Goal: Use online tool/utility: Utilize a website feature to perform a specific function

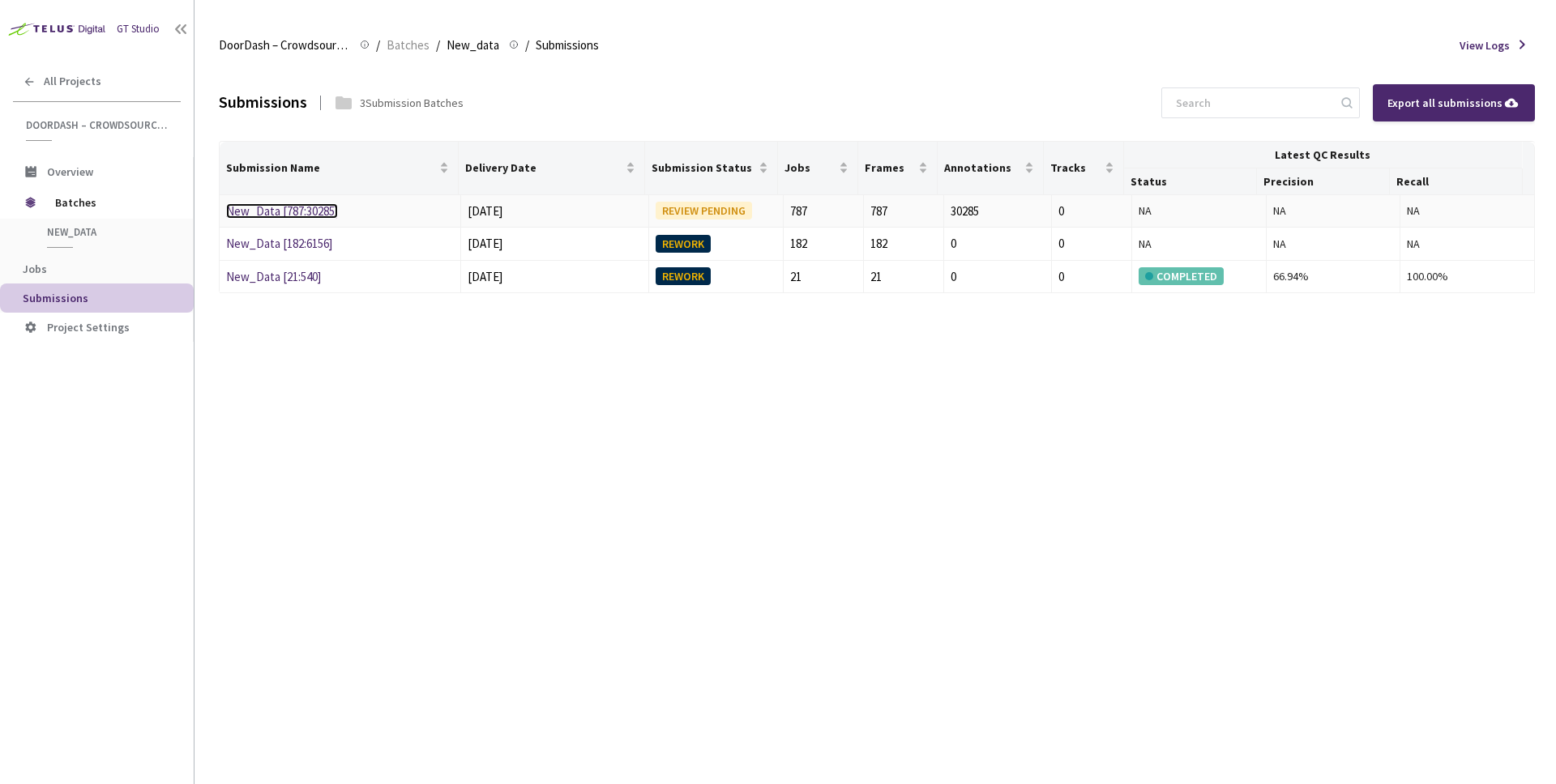
click at [326, 214] on link "New_Data [787:30285]" at bounding box center [282, 211] width 112 height 15
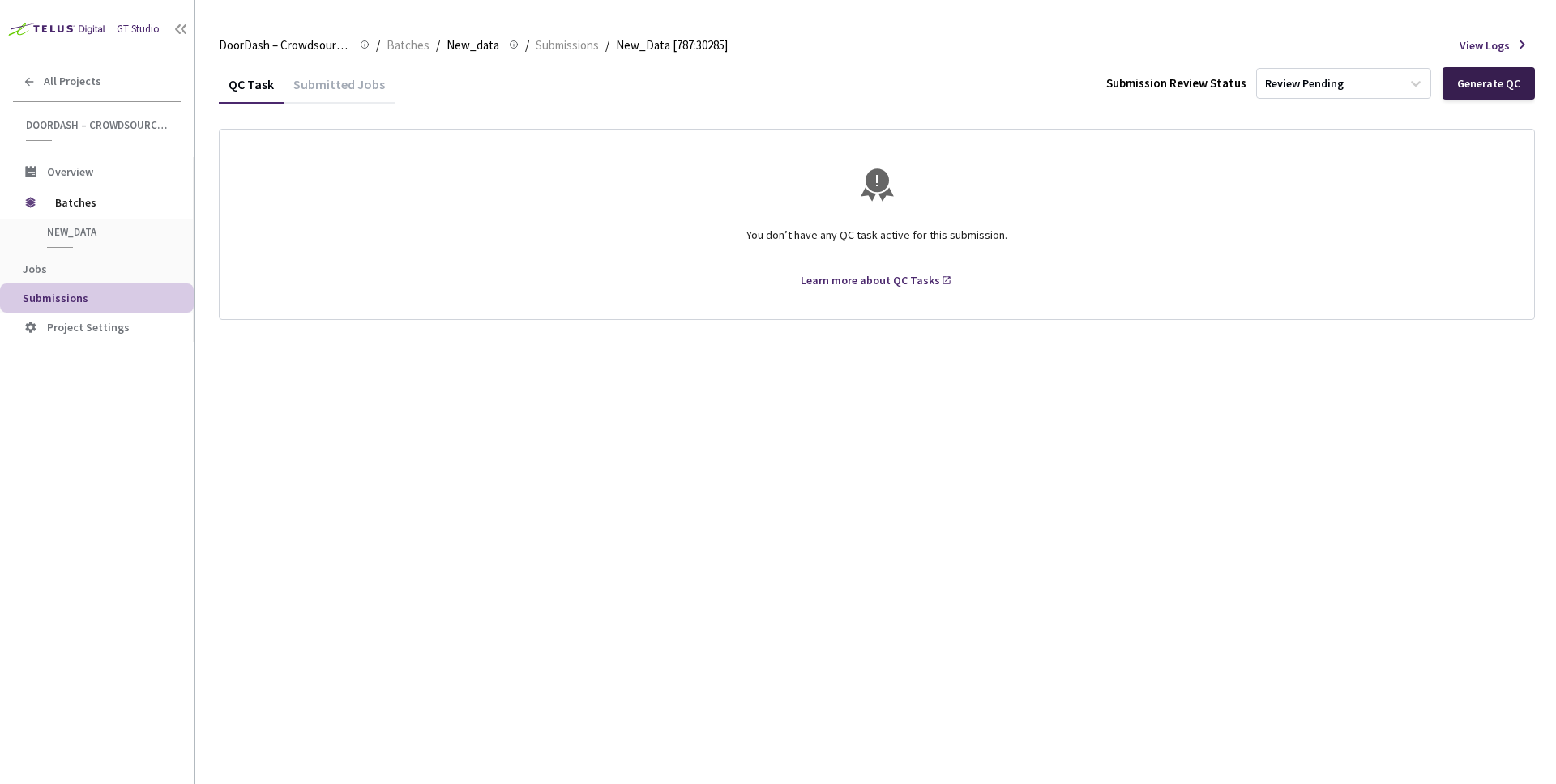
click at [1488, 84] on div "Generate QC" at bounding box center [1489, 83] width 63 height 13
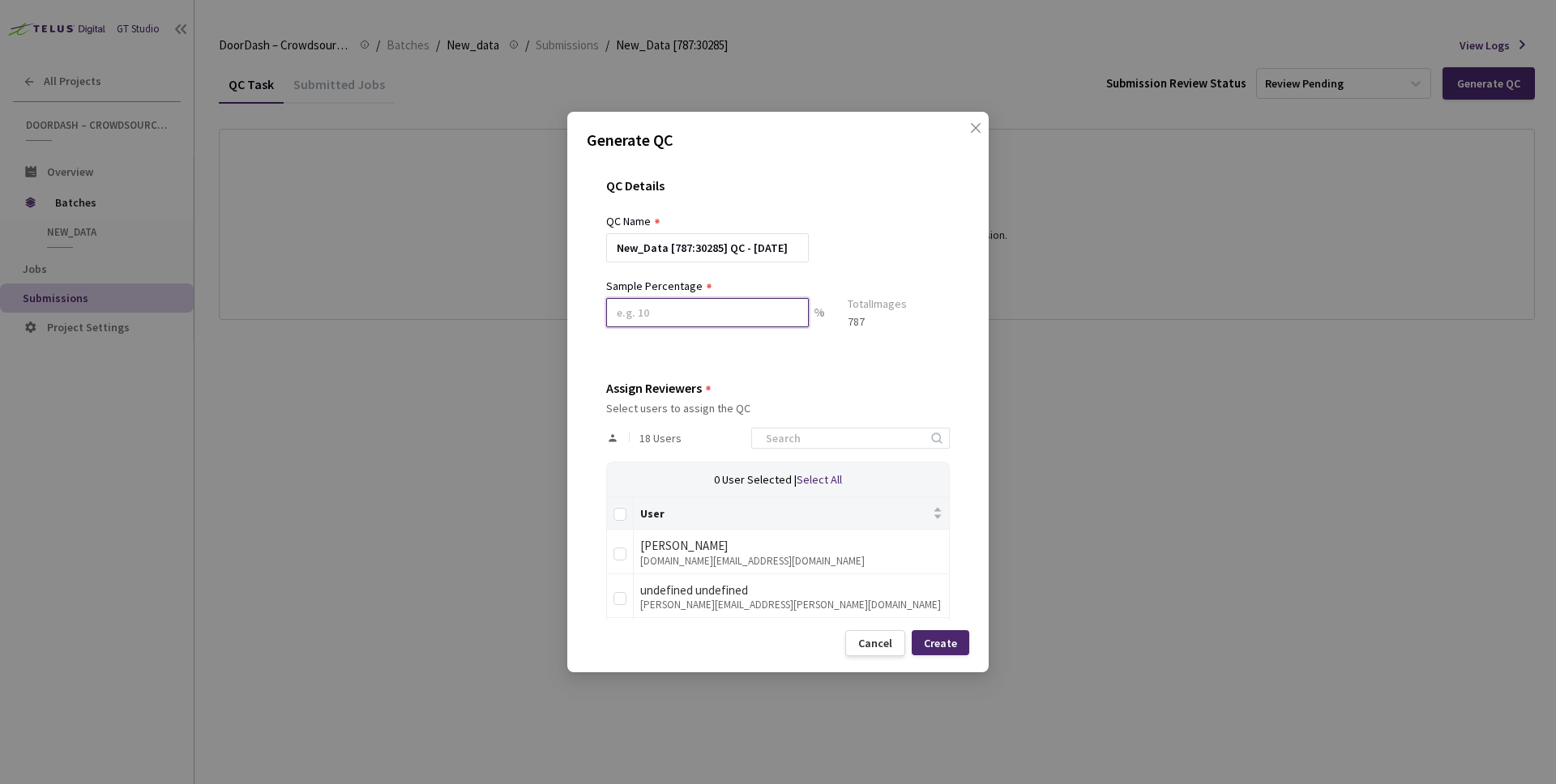
click at [748, 323] on input at bounding box center [707, 313] width 203 height 29
click at [735, 316] on input "10" at bounding box center [707, 313] width 203 height 29
drag, startPoint x: 735, startPoint y: 316, endPoint x: 591, endPoint y: 308, distance: 144.2
click at [591, 308] on div "QC Details QC Name New_Data [787:30285] QC - [DATE] Sample Percentage 10 % Samp…" at bounding box center [778, 390] width 383 height 462
click at [685, 357] on div "QC Details QC Name New_Data [787:30285] QC - [DATE] Sample Percentage 5 % Sampl…" at bounding box center [778, 390] width 383 height 462
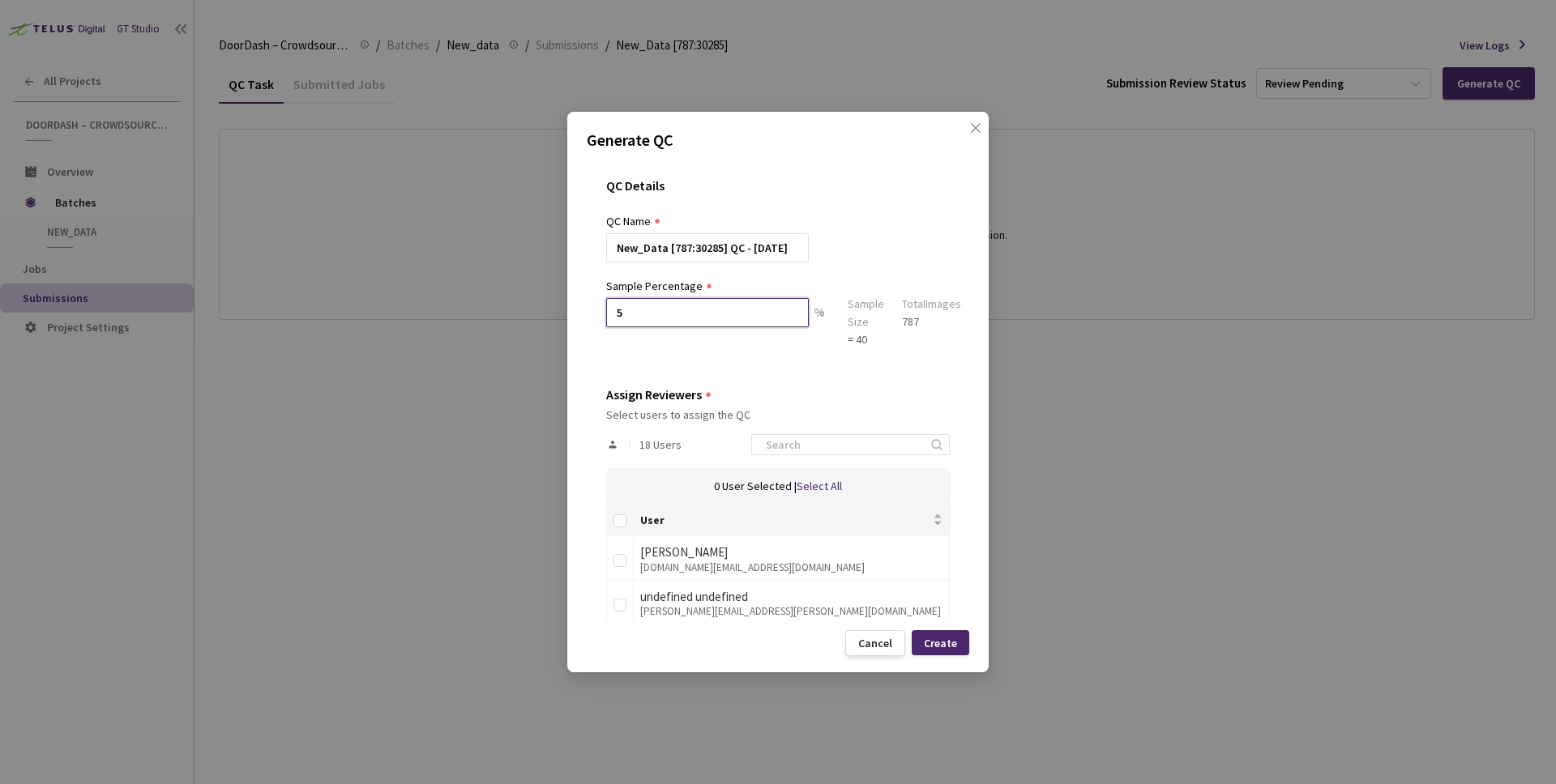
click at [742, 318] on input "5" at bounding box center [707, 313] width 203 height 29
drag, startPoint x: 742, startPoint y: 318, endPoint x: 564, endPoint y: 307, distance: 178.3
click at [564, 307] on div "Generate QC QC Details QC Name New_Data [787:30285] QC - [DATE] Sample Percenta…" at bounding box center [778, 392] width 1556 height 784
type input "1"
click at [629, 361] on div "QC Details QC Name New_Data [787:30285] QC - [DATE] Sample Percentage 1 % Sampl…" at bounding box center [778, 390] width 383 height 462
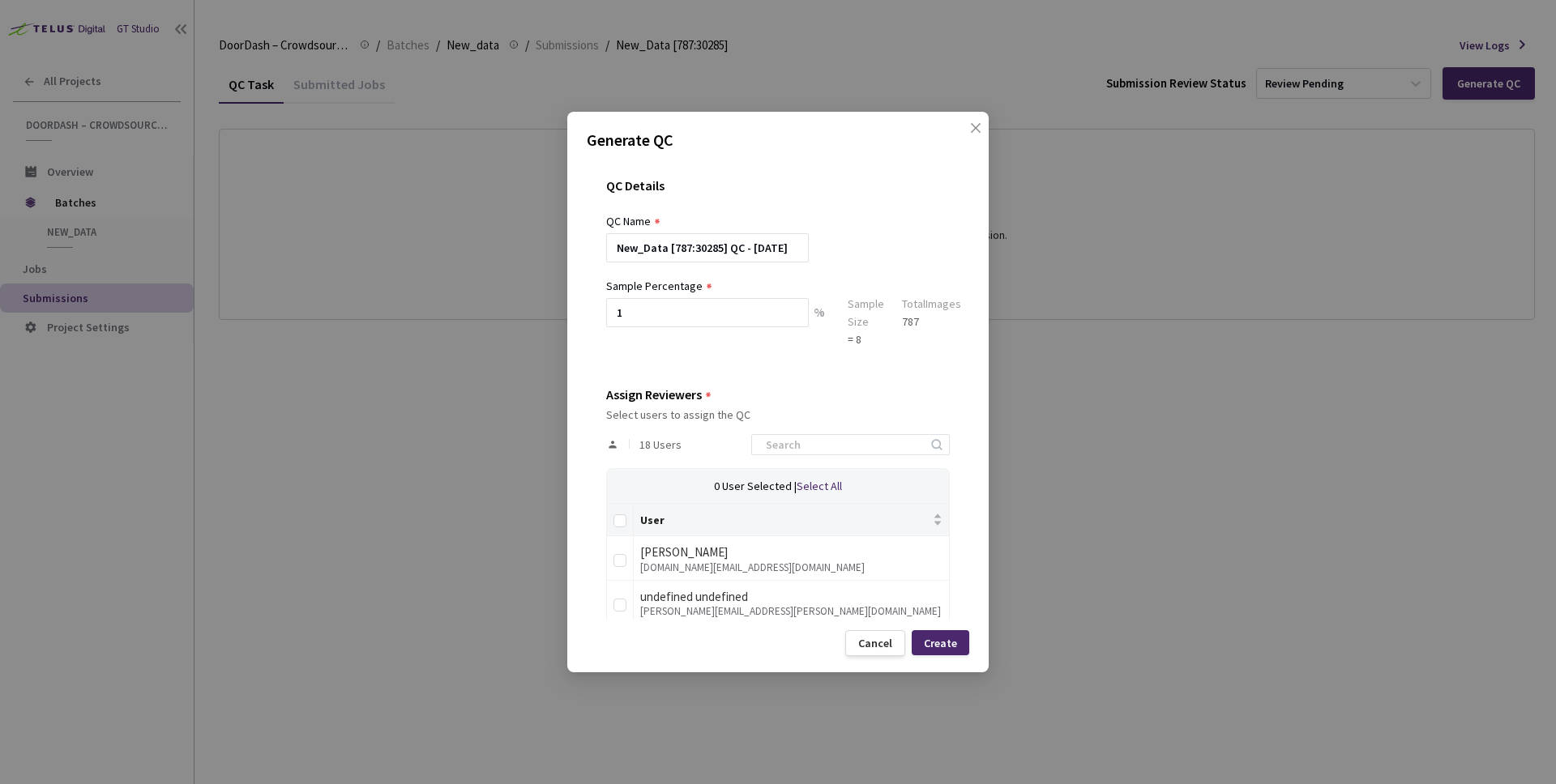
click at [759, 391] on div "Assign Reviewers" at bounding box center [778, 394] width 344 height 14
click at [823, 444] on input at bounding box center [842, 445] width 173 height 20
click at [724, 596] on div "undefined undefined" at bounding box center [792, 597] width 302 height 20
click at [620, 606] on input "checkbox" at bounding box center [620, 605] width 13 height 13
checkbox input "true"
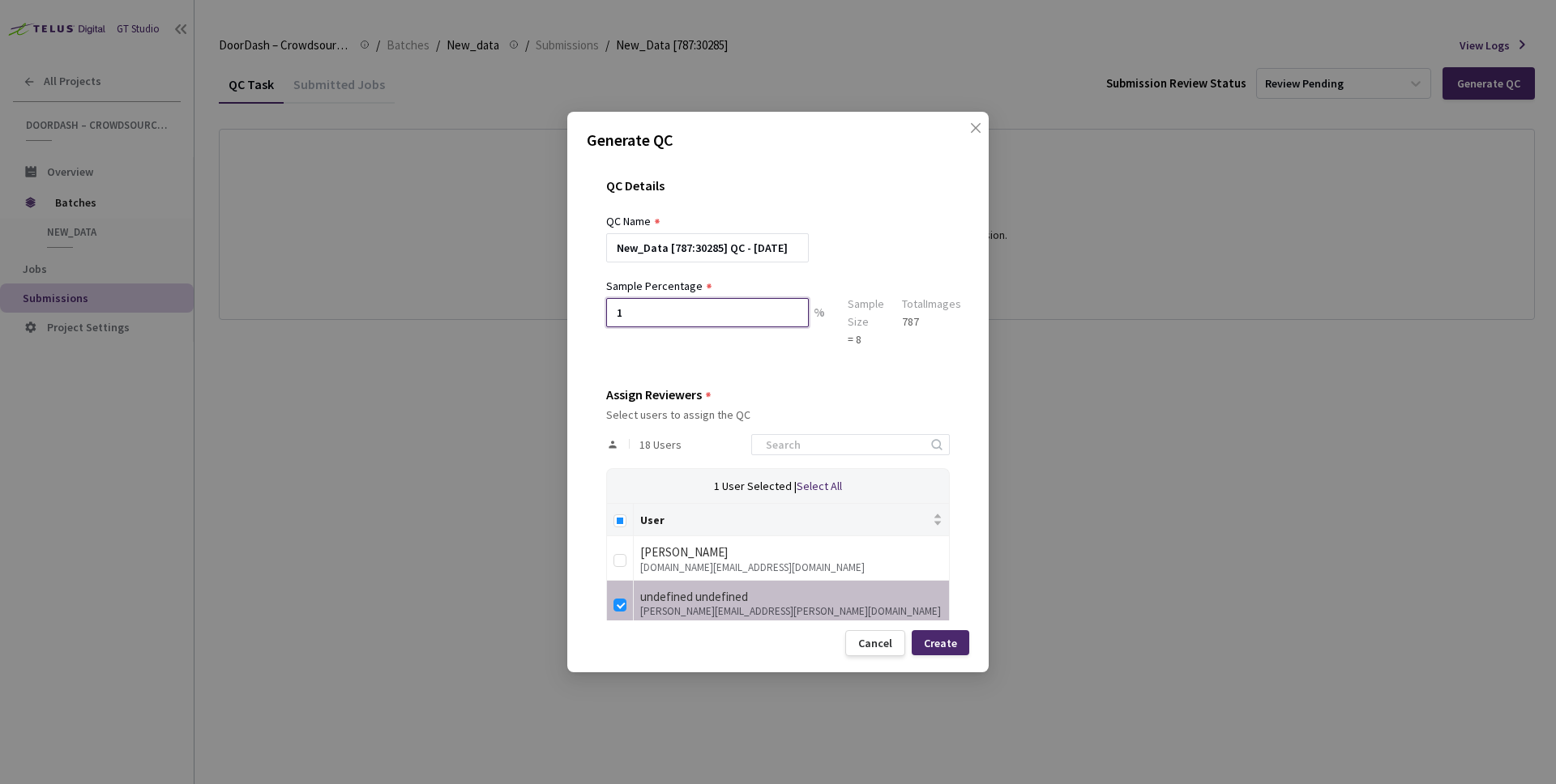
click at [720, 317] on input "1" at bounding box center [707, 313] width 203 height 29
click at [744, 314] on input "10" at bounding box center [707, 313] width 203 height 29
type input "1"
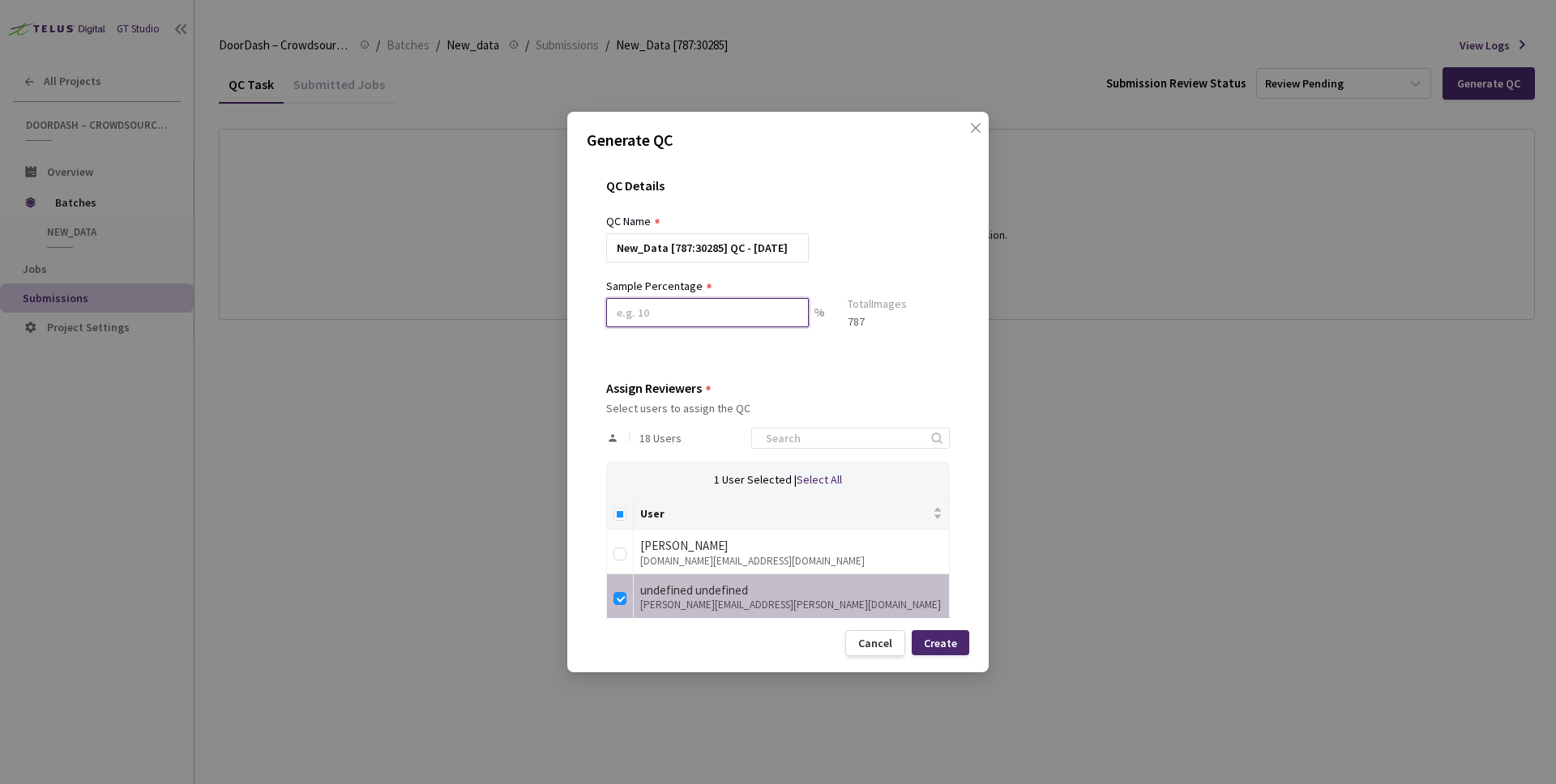
type input "5"
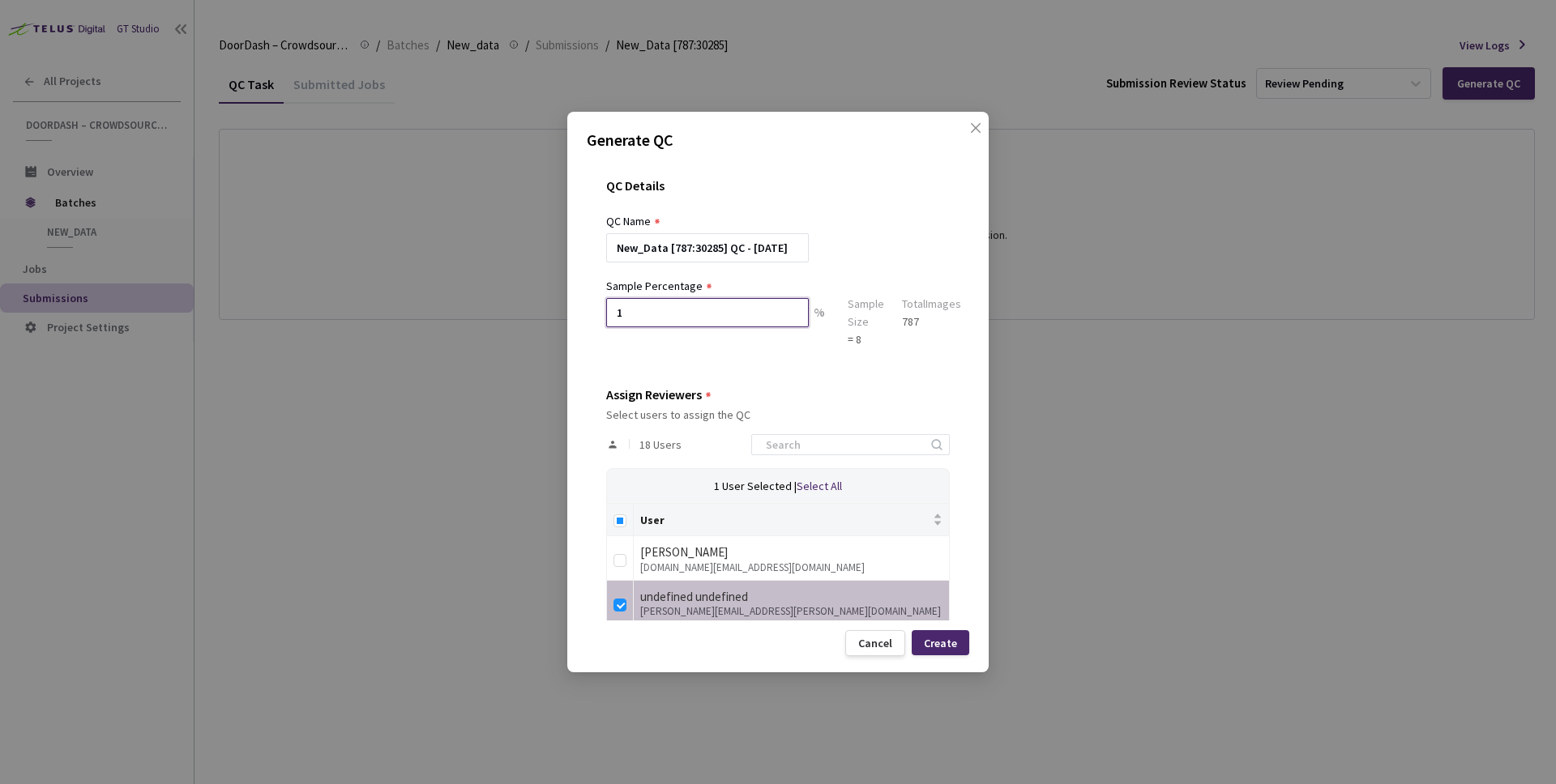
type input "1"
click at [693, 313] on input "1" at bounding box center [707, 313] width 203 height 29
click at [854, 381] on div "QC Details QC Name New_Data [787:30285] QC - [DATE] Sample Percentage 1 % Sampl…" at bounding box center [778, 390] width 383 height 462
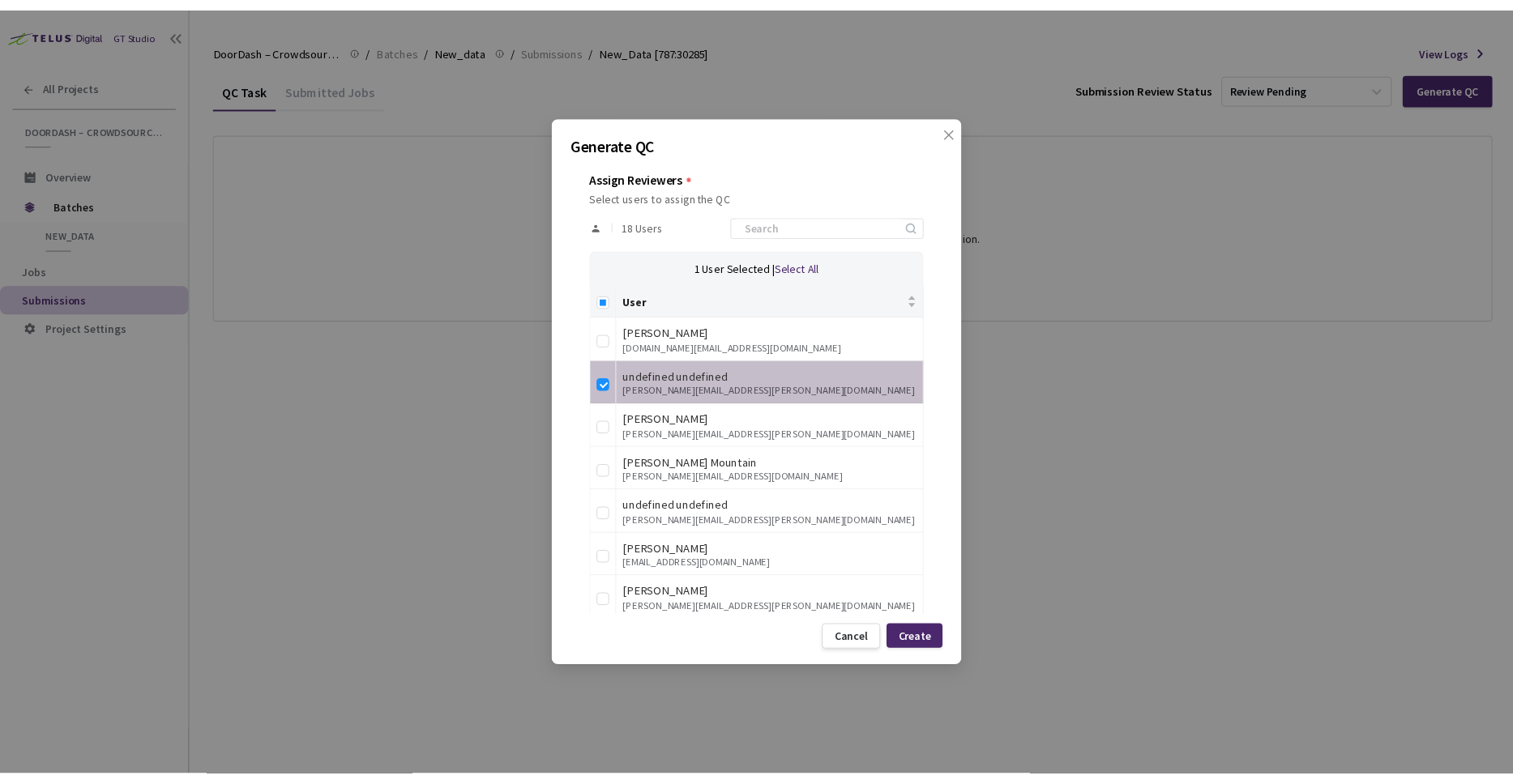
scroll to position [484, 0]
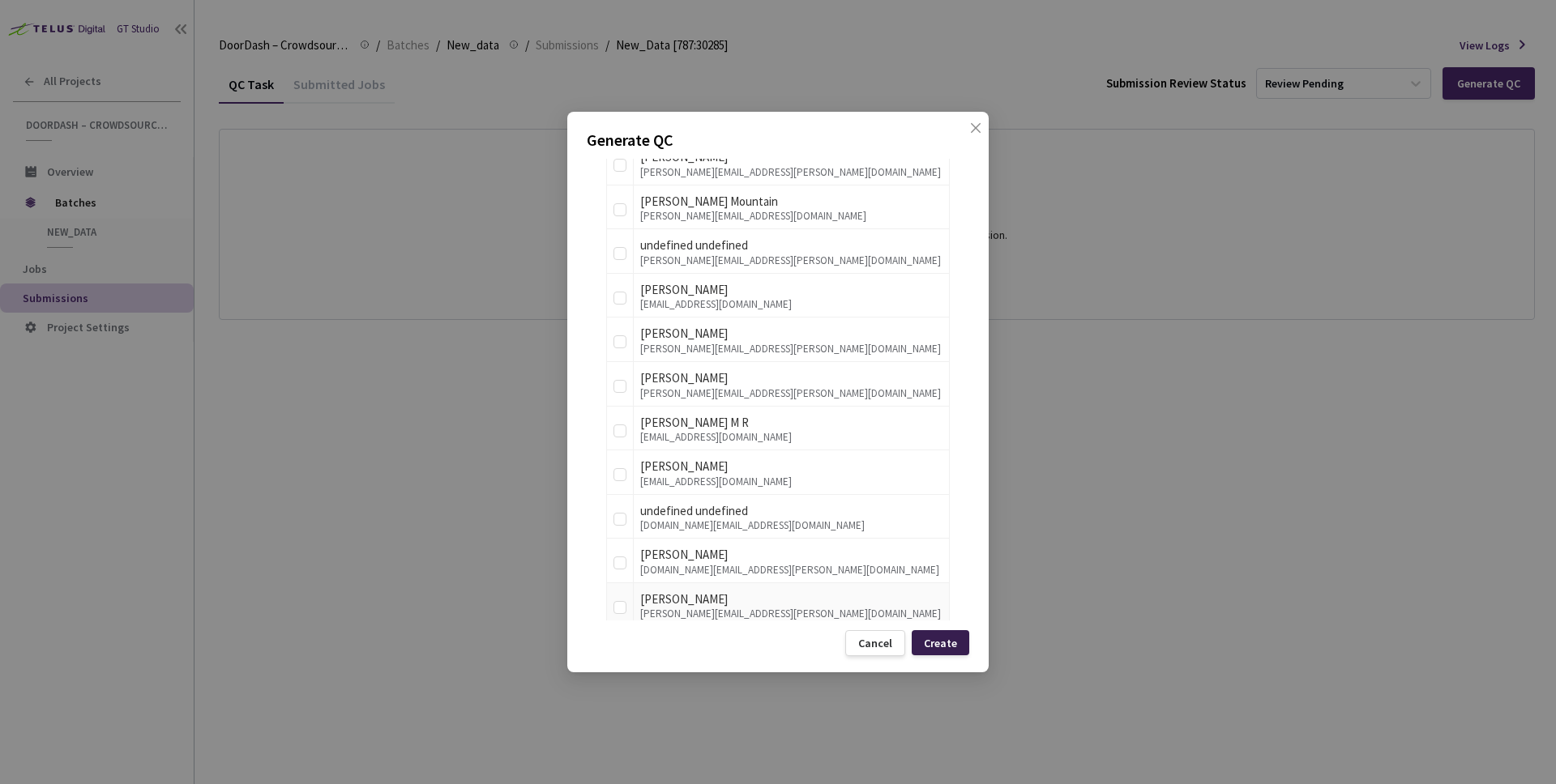
click at [925, 640] on div "Create" at bounding box center [940, 643] width 33 height 13
